Goal: Find contact information: Find contact information

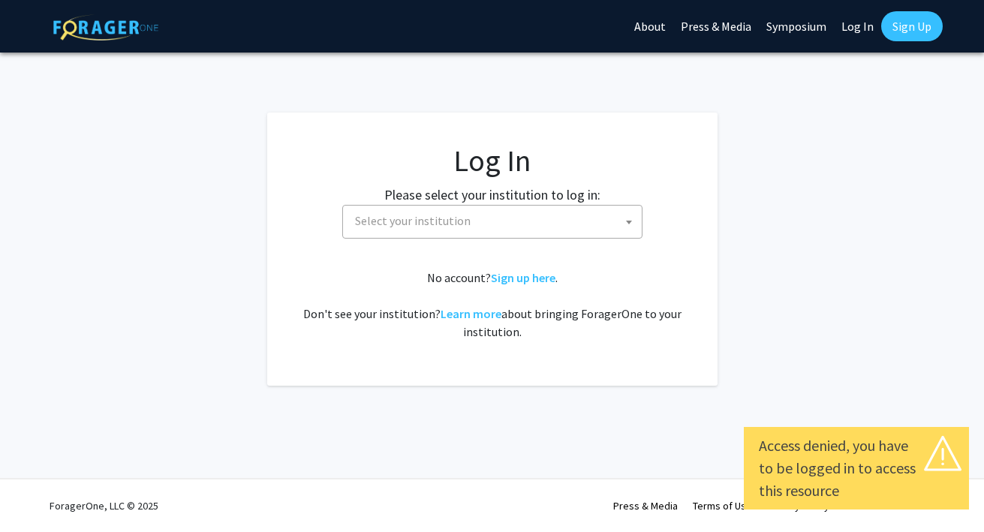
select select
click at [523, 214] on span "Select your institution" at bounding box center [495, 221] width 293 height 31
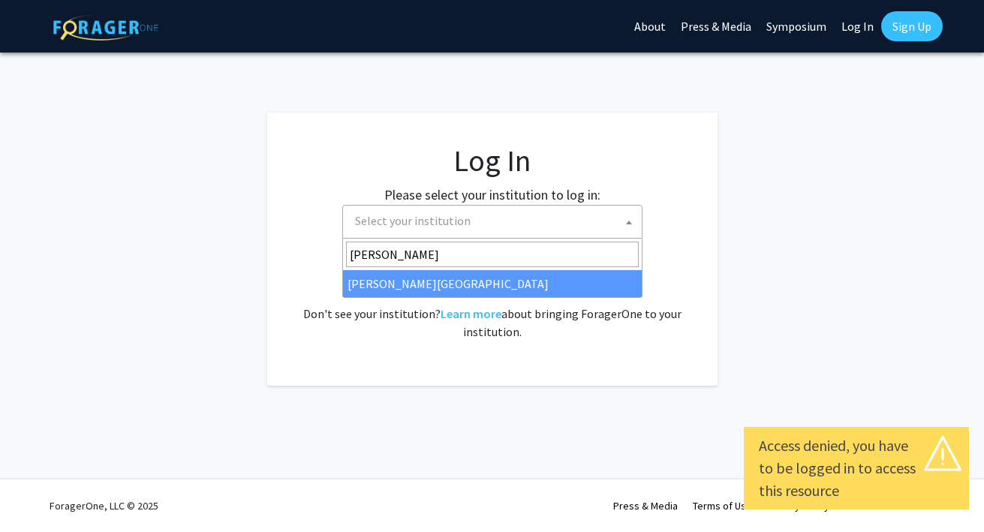
type input "[PERSON_NAME]"
select select "24"
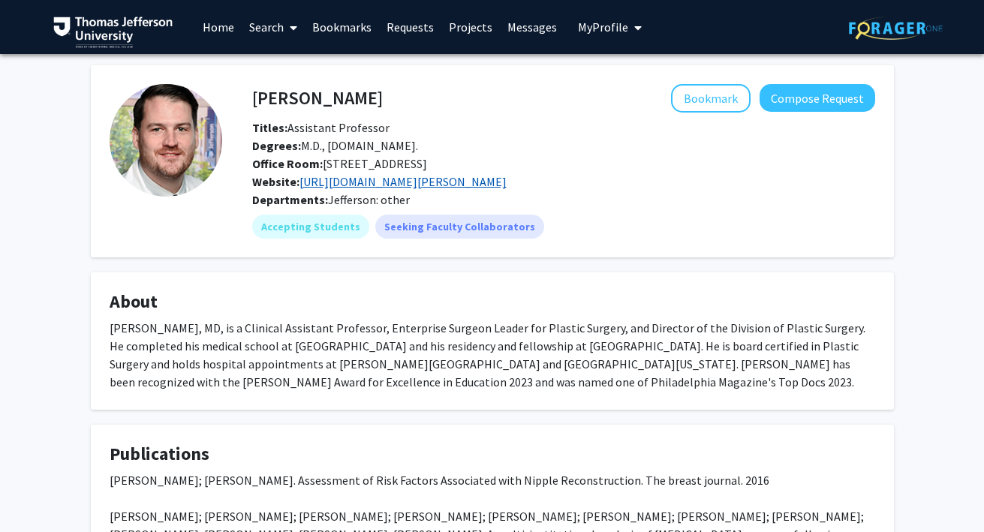
click at [333, 189] on link "[URL][DOMAIN_NAME][PERSON_NAME]" at bounding box center [403, 181] width 207 height 15
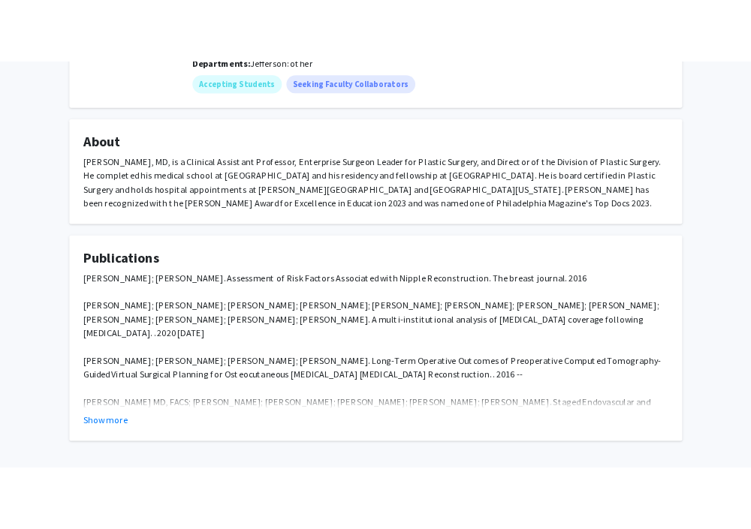
scroll to position [273, 0]
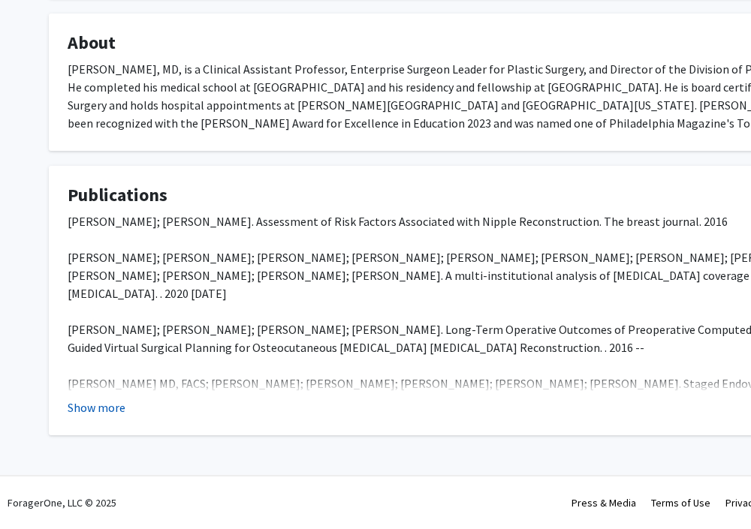
click at [80, 404] on button "Show more" at bounding box center [97, 408] width 58 height 18
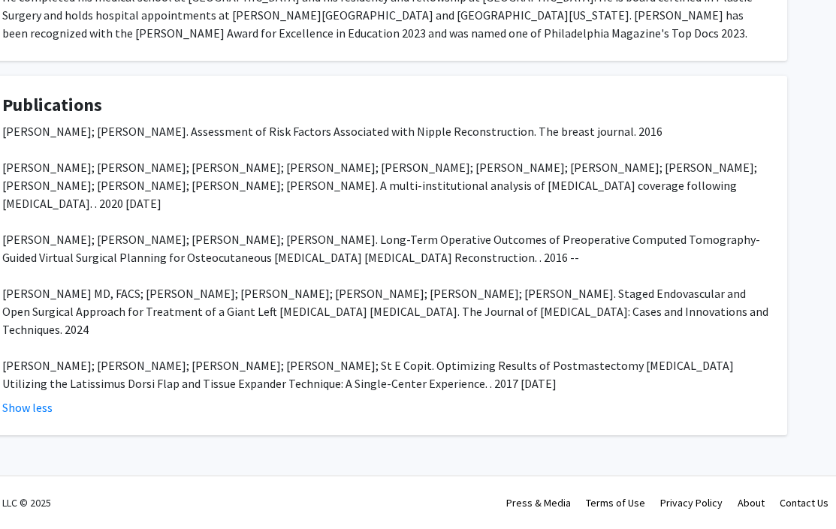
scroll to position [0, 65]
